Goal: Information Seeking & Learning: Learn about a topic

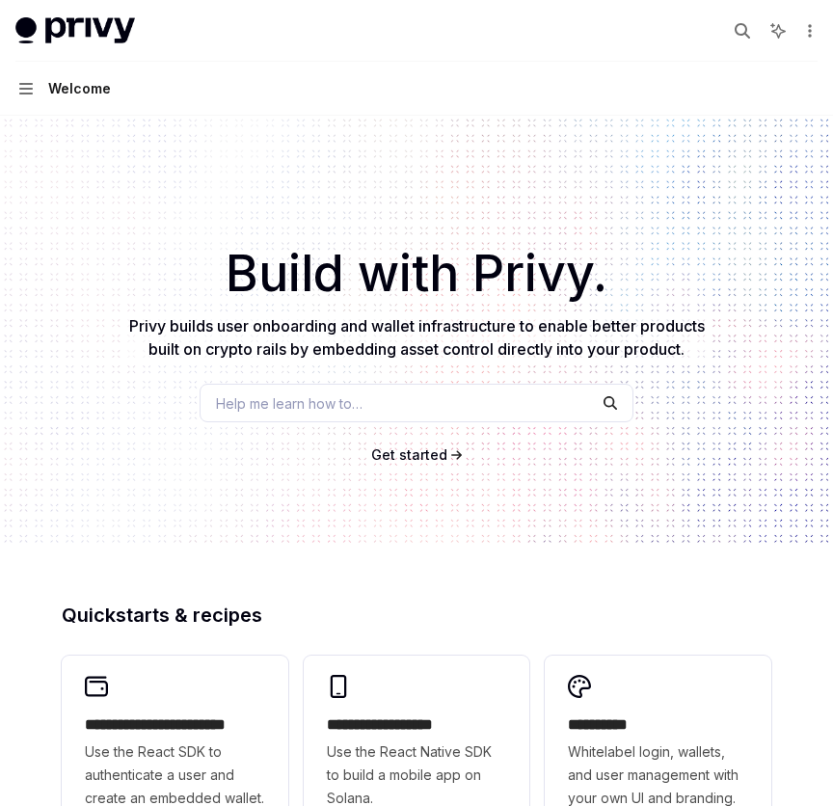
click at [13, 78] on button "Navigation Welcome" at bounding box center [416, 89] width 833 height 54
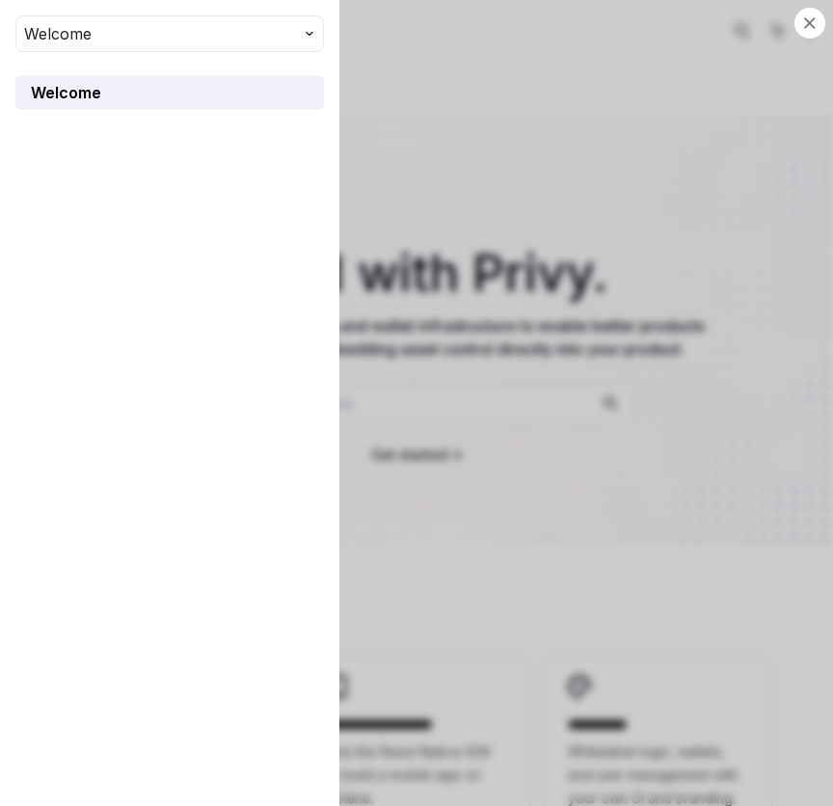
click at [286, 19] on button "Welcome" at bounding box center [169, 33] width 309 height 37
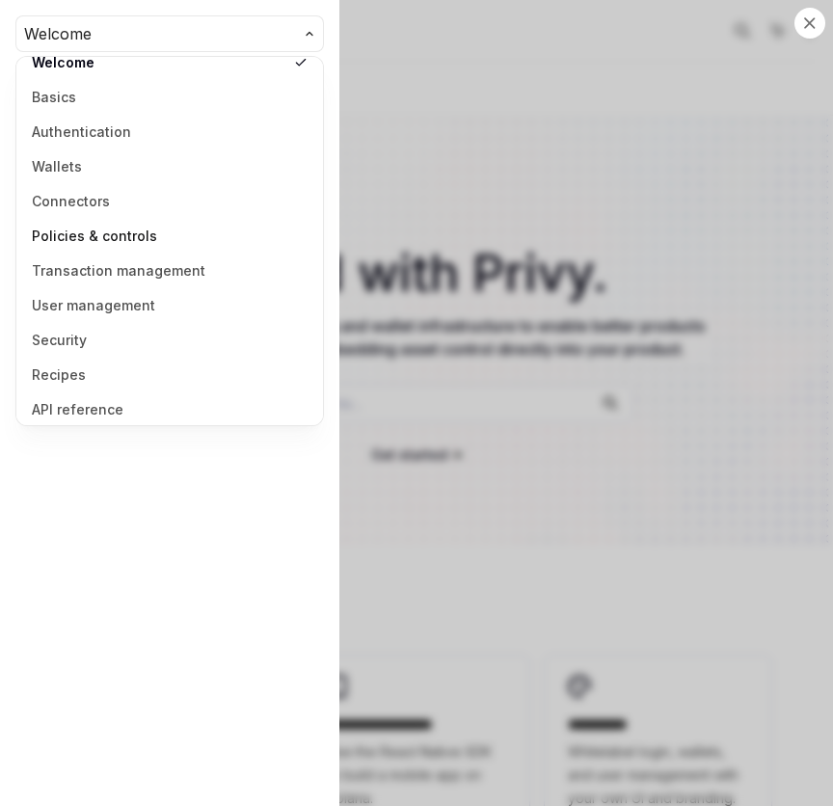
scroll to position [25, 0]
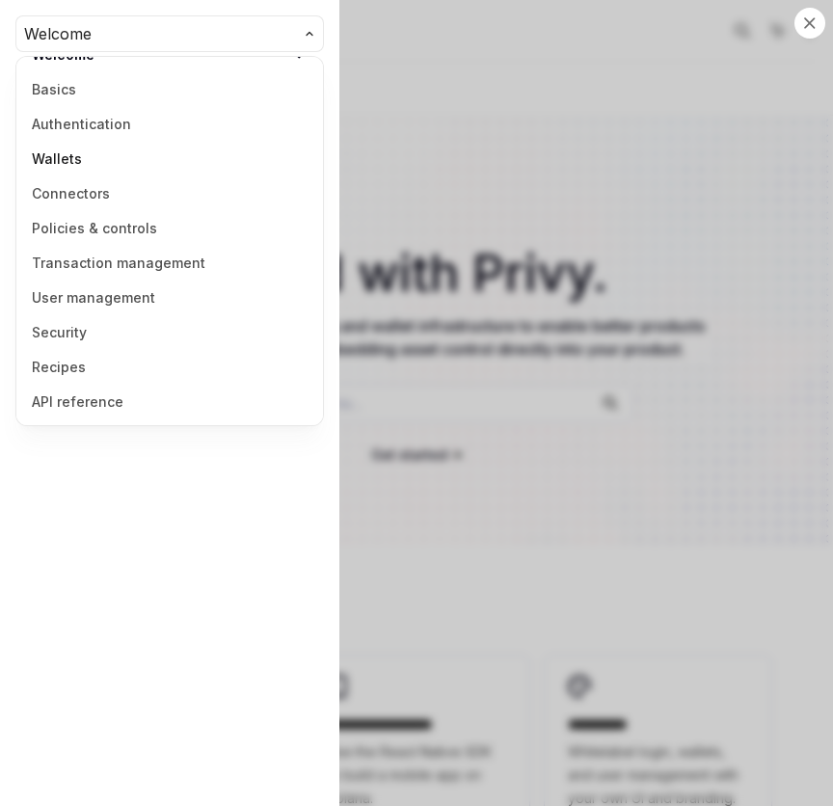
click at [94, 165] on link "Wallets" at bounding box center [169, 159] width 295 height 35
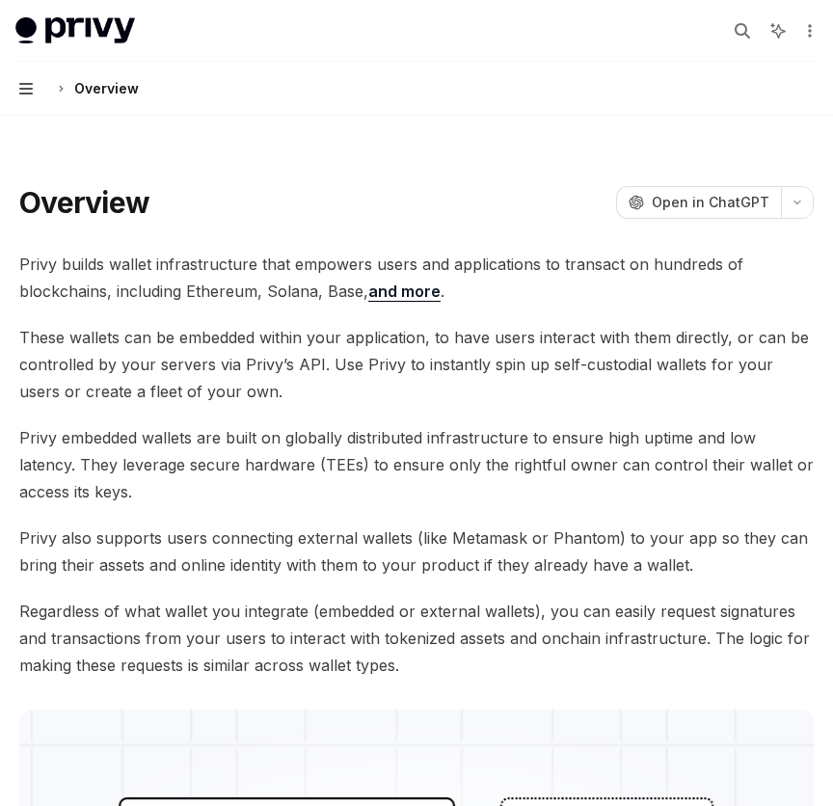
click at [21, 84] on icon "button" at bounding box center [26, 89] width 14 height 12
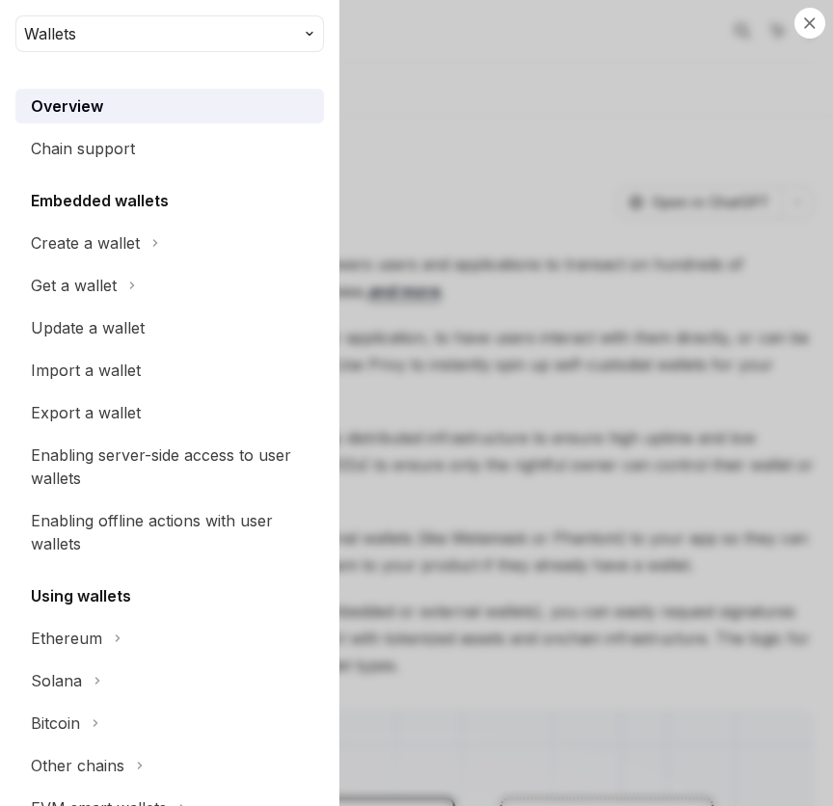
click at [49, 28] on span "Wallets" at bounding box center [50, 33] width 52 height 23
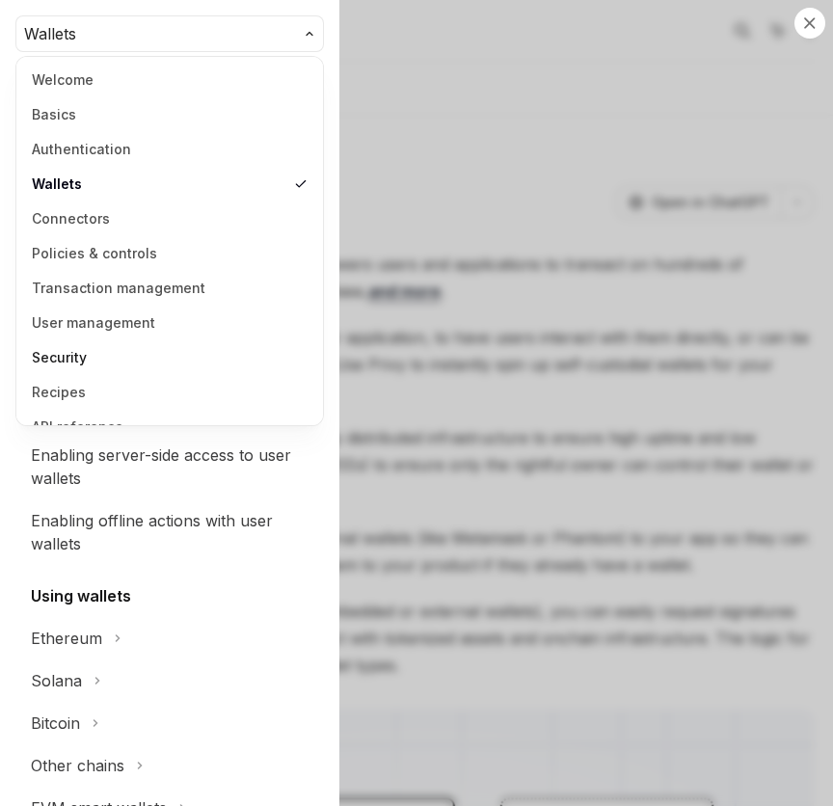
scroll to position [25, 0]
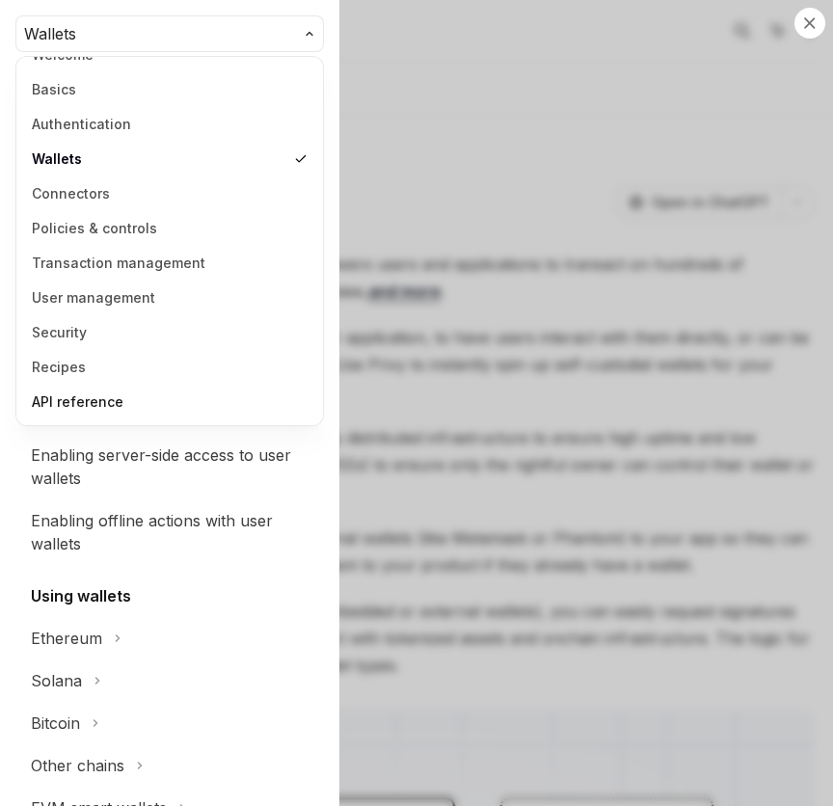
click at [76, 408] on link "API reference" at bounding box center [169, 402] width 295 height 35
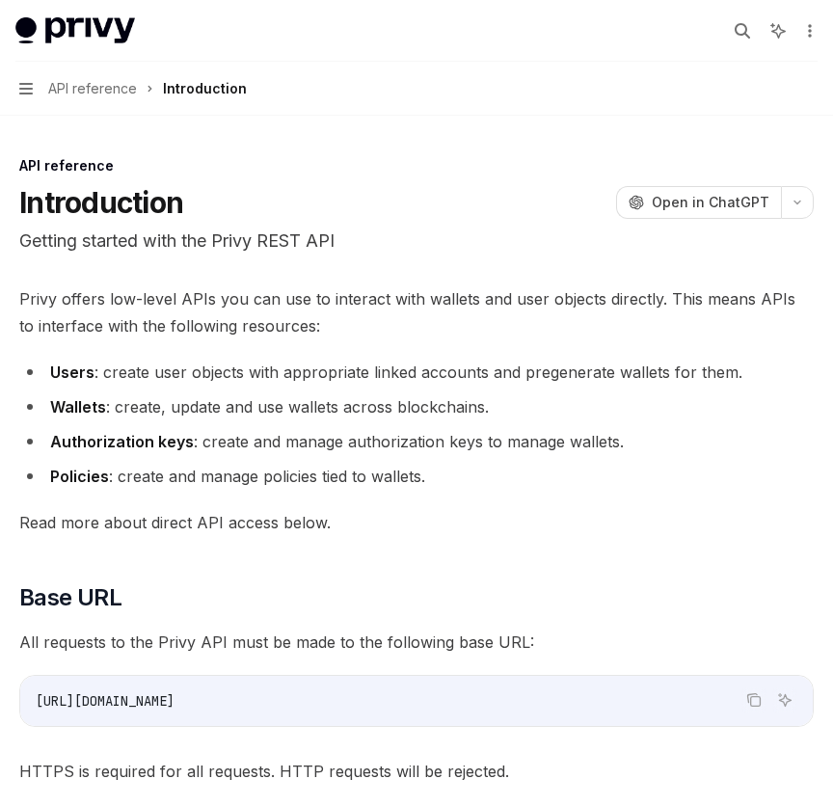
click at [36, 98] on button "Navigation API reference Introduction" at bounding box center [416, 89] width 833 height 54
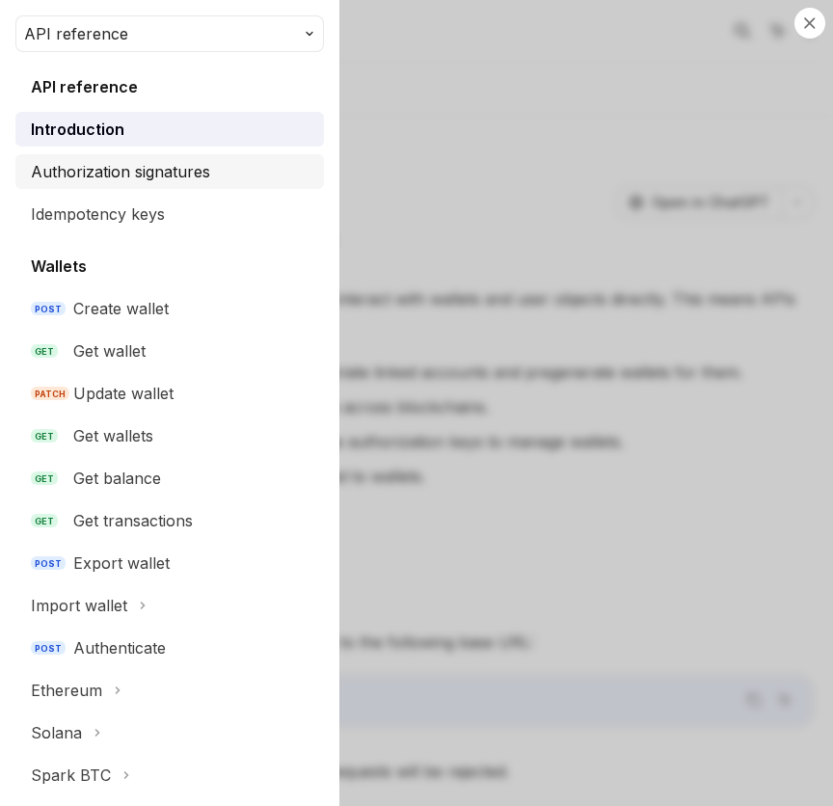
click at [151, 186] on link "Authorization signatures" at bounding box center [169, 171] width 309 height 35
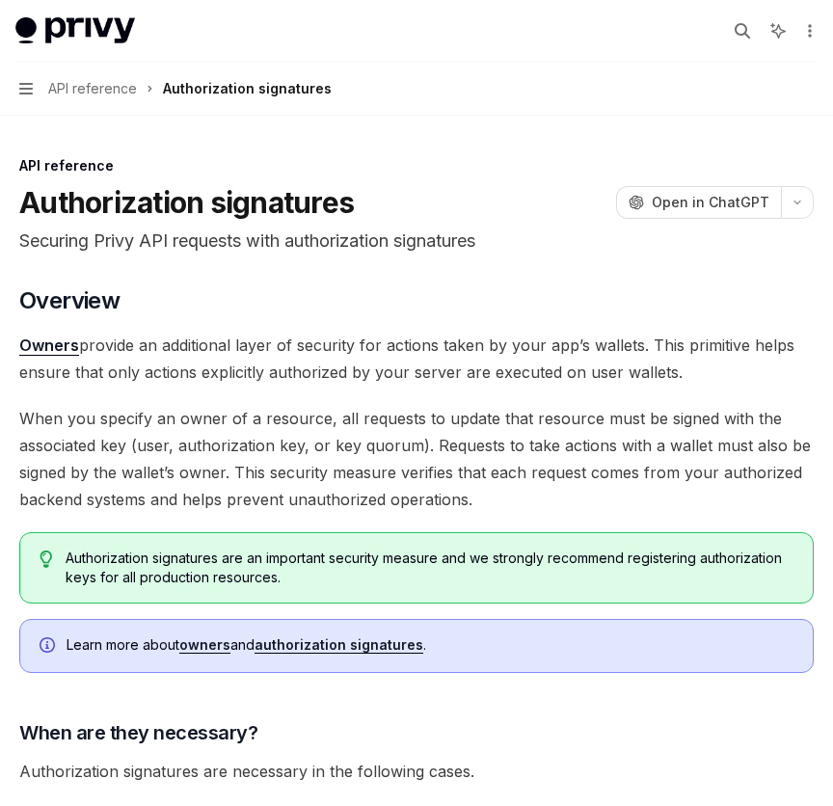
click at [81, 81] on span "API reference" at bounding box center [92, 88] width 89 height 23
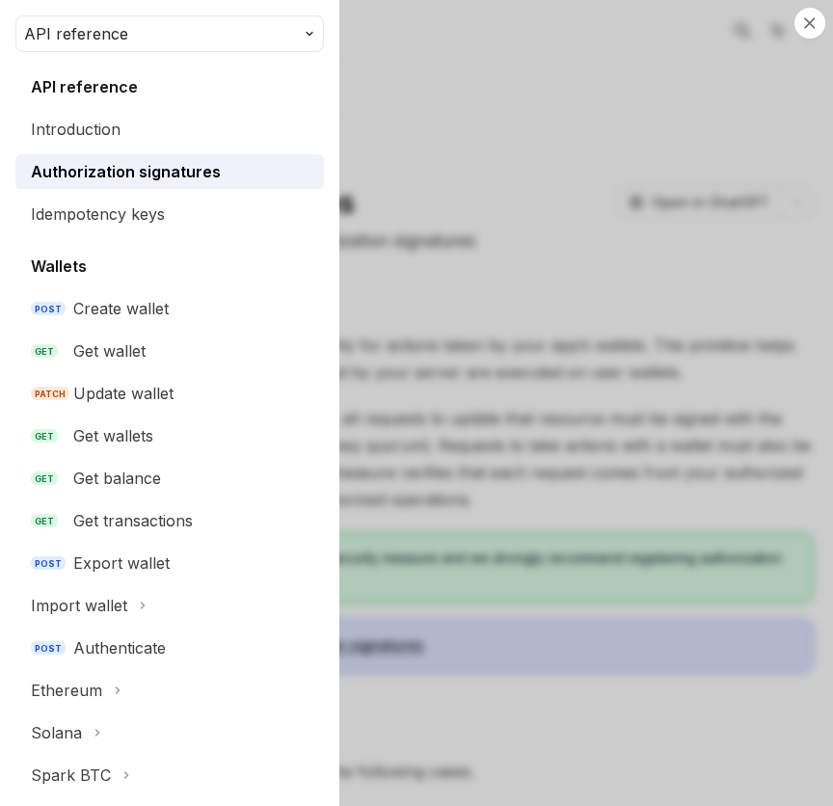
click at [144, 37] on button "API reference" at bounding box center [169, 33] width 309 height 37
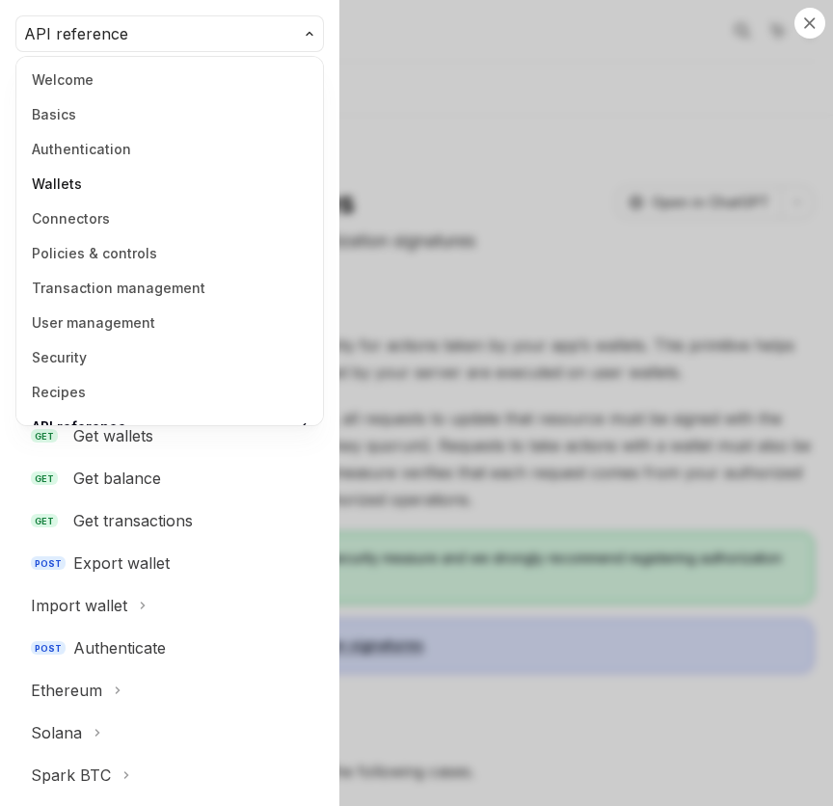
click at [108, 191] on link "Wallets" at bounding box center [169, 184] width 295 height 35
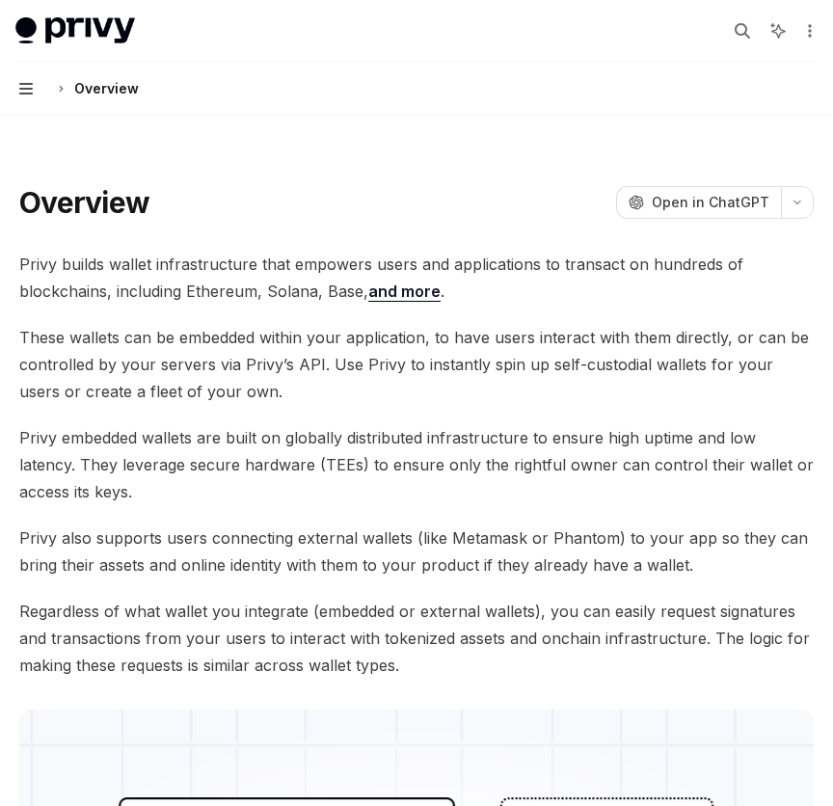
click at [26, 91] on icon "button" at bounding box center [26, 88] width 14 height 15
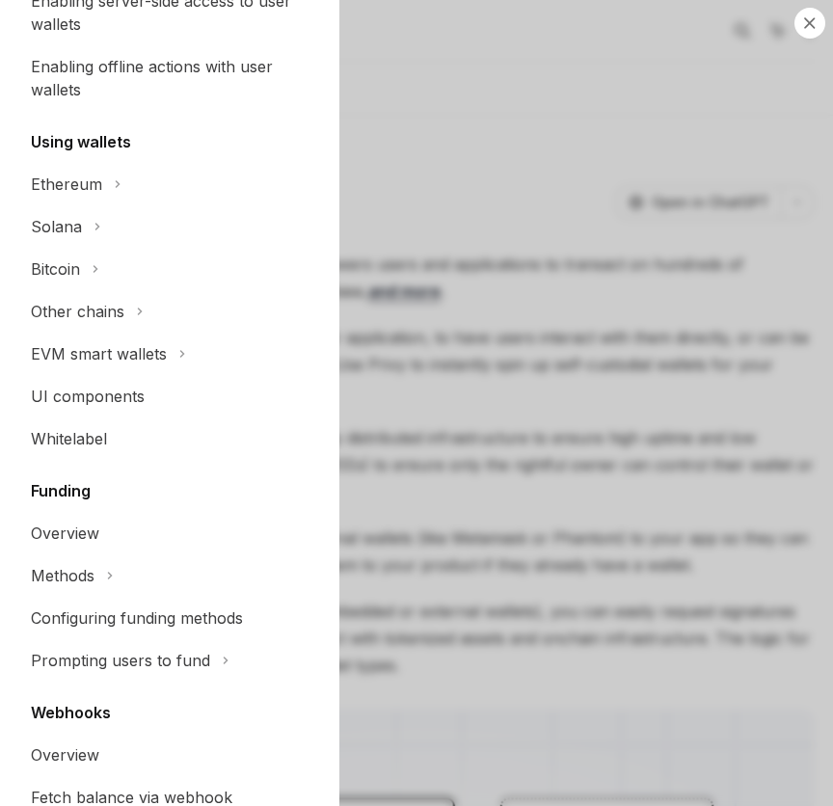
scroll to position [460, 0]
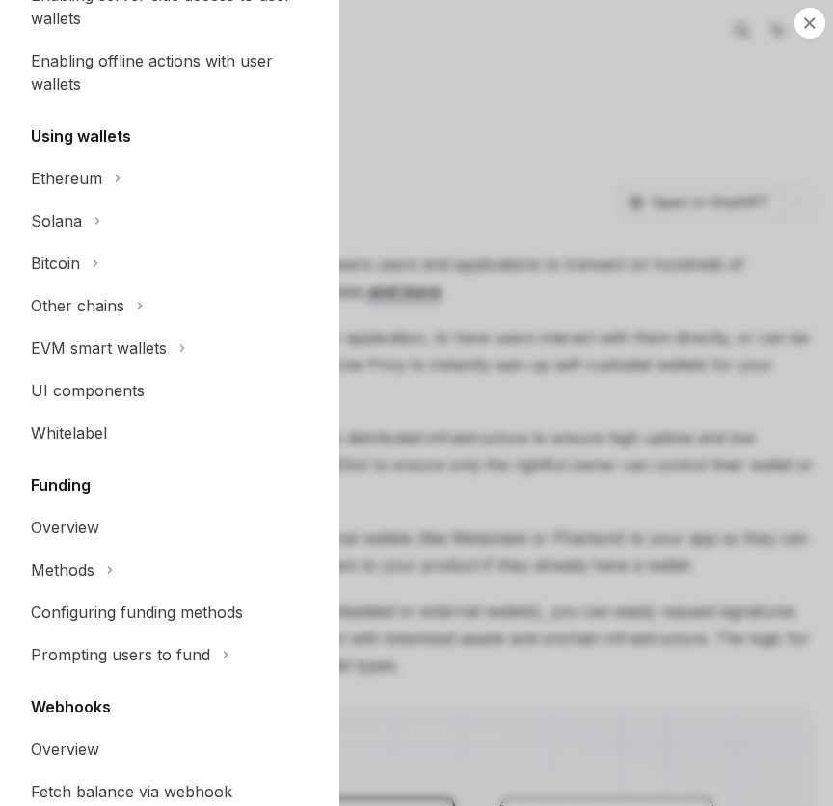
click at [148, 307] on div "Other chains" at bounding box center [169, 305] width 309 height 35
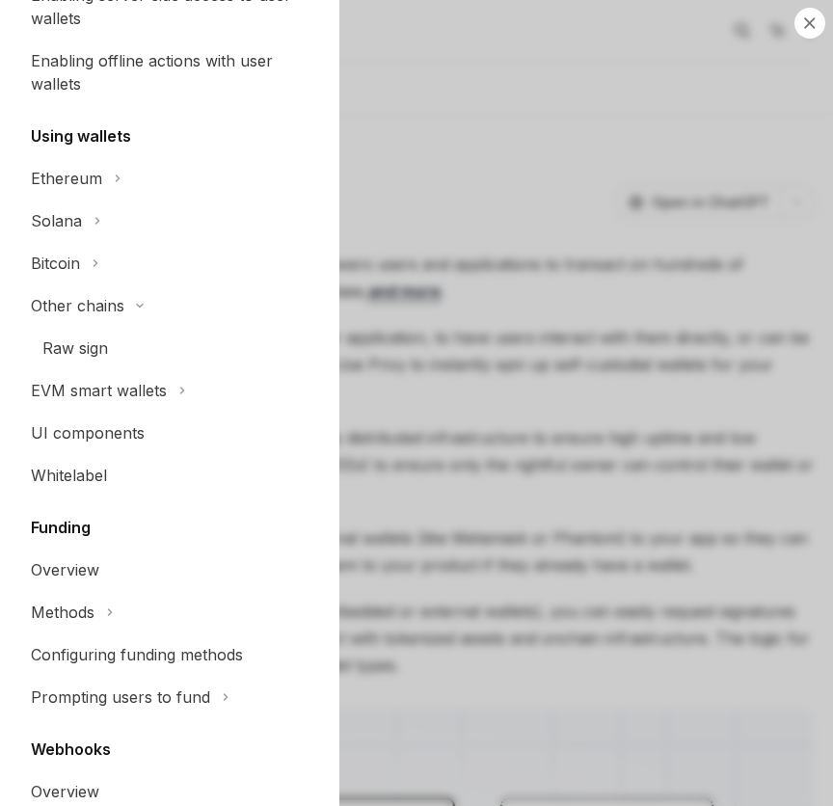
click at [148, 307] on icon at bounding box center [139, 306] width 23 height 8
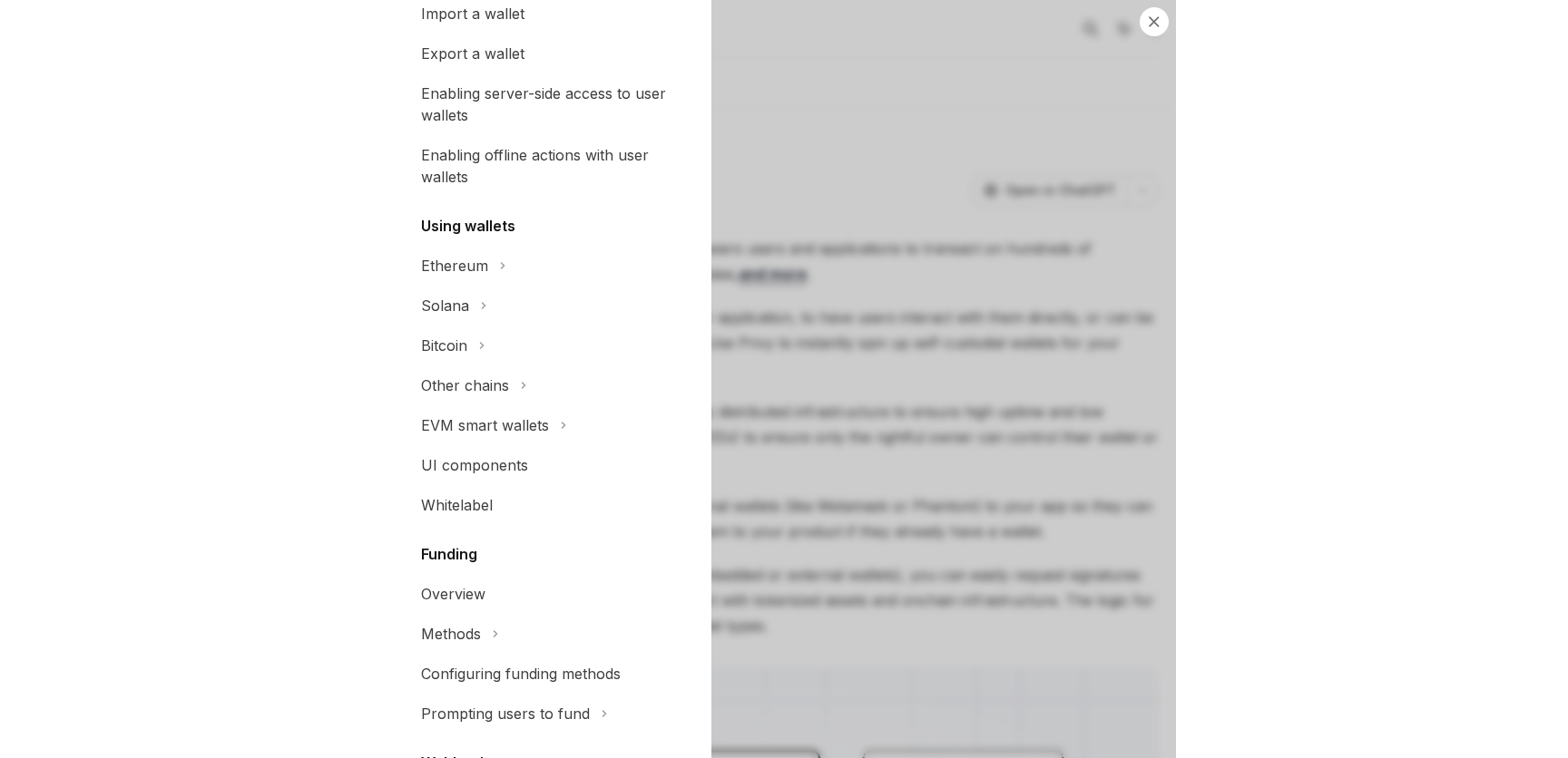
scroll to position [436, 0]
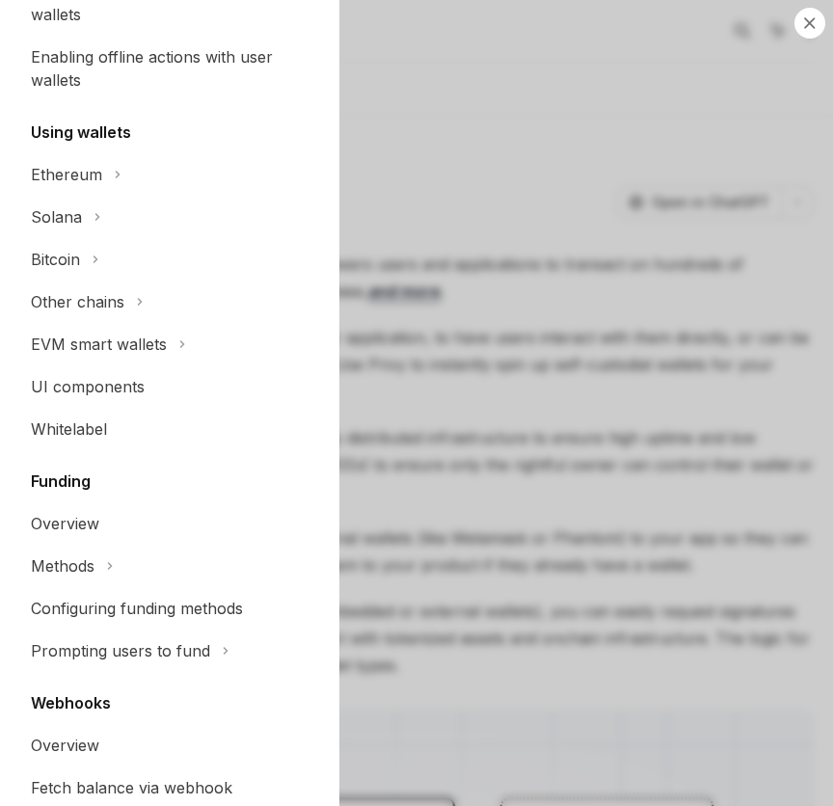
click at [496, 440] on div "Close navigation Wallets Overview Chain support Embedded wallets Create a walle…" at bounding box center [416, 403] width 833 height 806
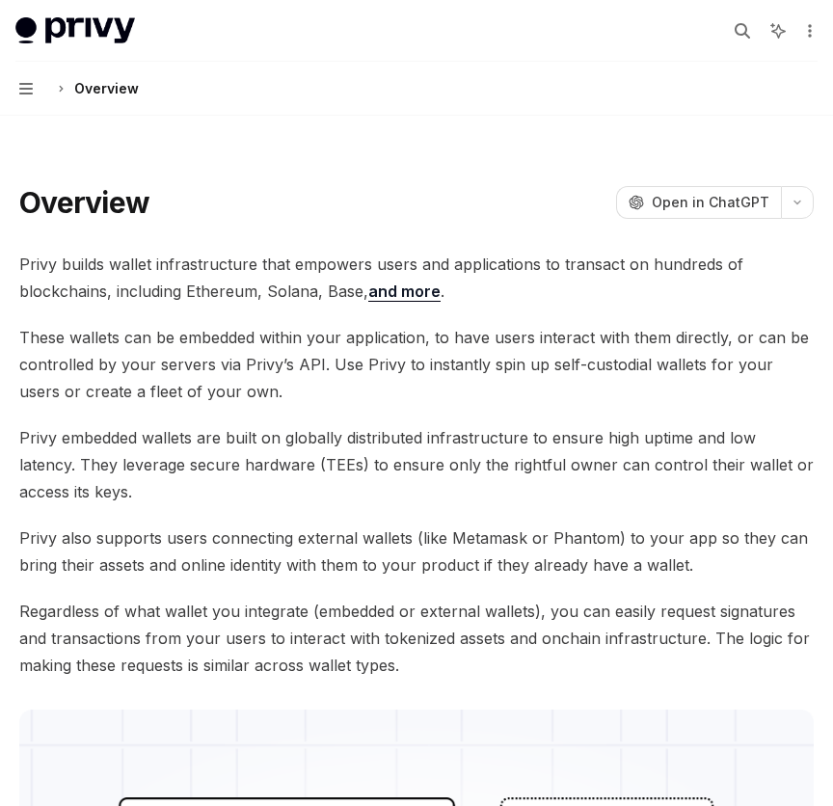
click at [26, 74] on button "Navigation Overview" at bounding box center [416, 89] width 833 height 54
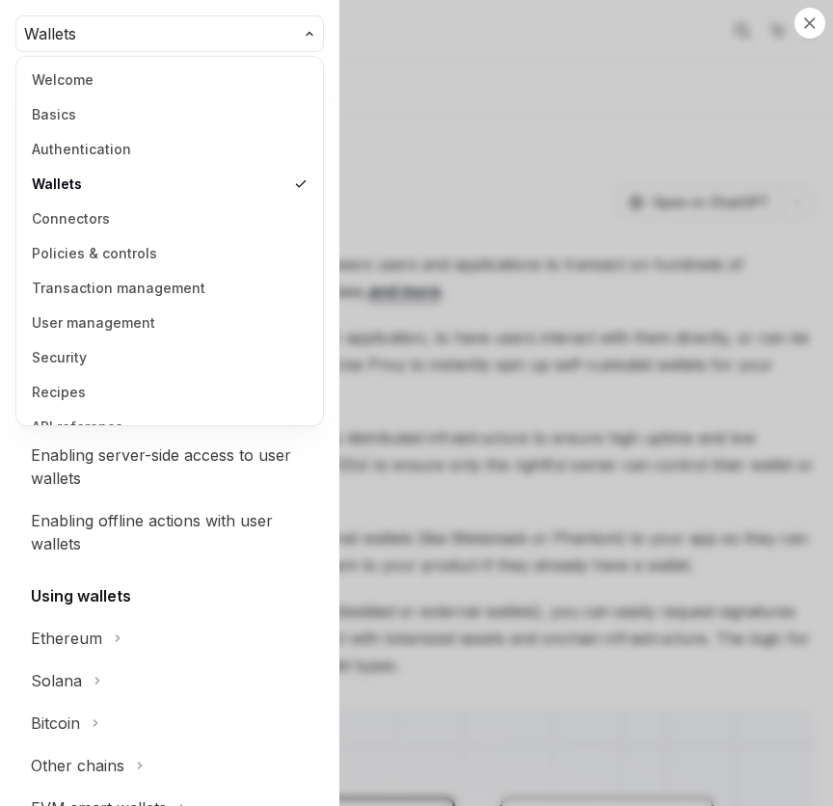
click at [279, 29] on button "Wallets" at bounding box center [169, 33] width 309 height 37
click at [495, 142] on div "Close navigation Wallets Overview Chain support Embedded wallets Create a walle…" at bounding box center [416, 403] width 833 height 806
type textarea "*"
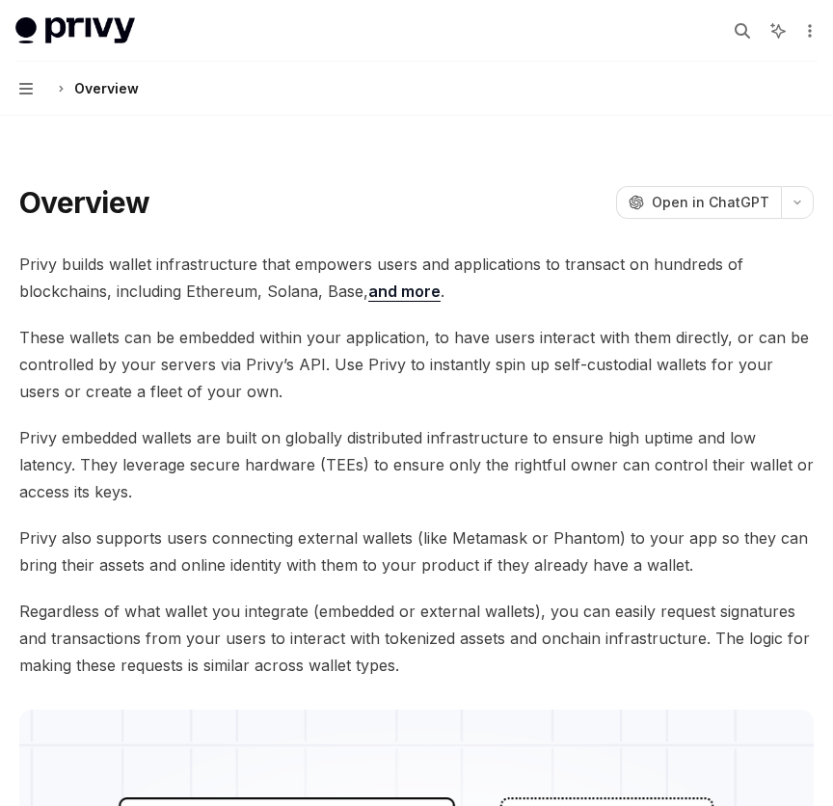
type textarea "*"
